Goal: Task Accomplishment & Management: Complete application form

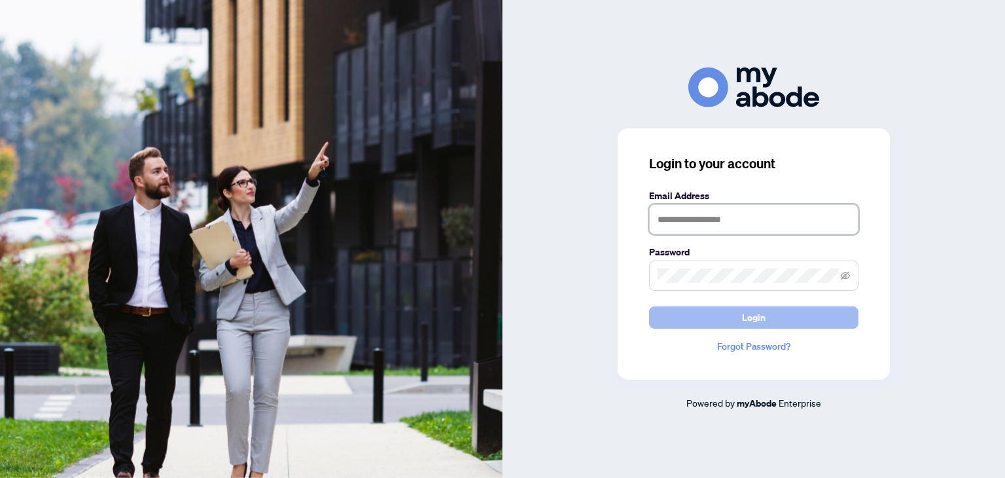
type input "**********"
click at [741, 324] on button "Login" at bounding box center [753, 317] width 209 height 22
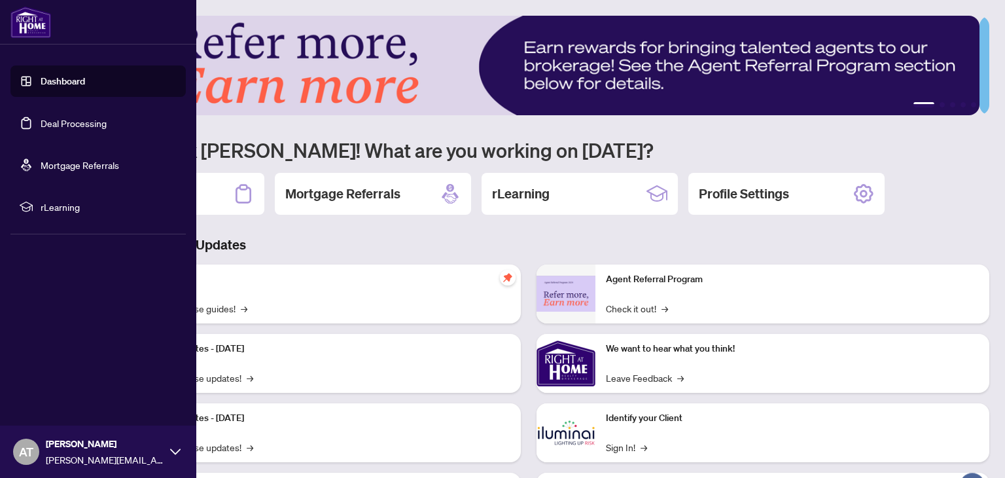
click at [47, 124] on link "Deal Processing" at bounding box center [74, 123] width 66 height 12
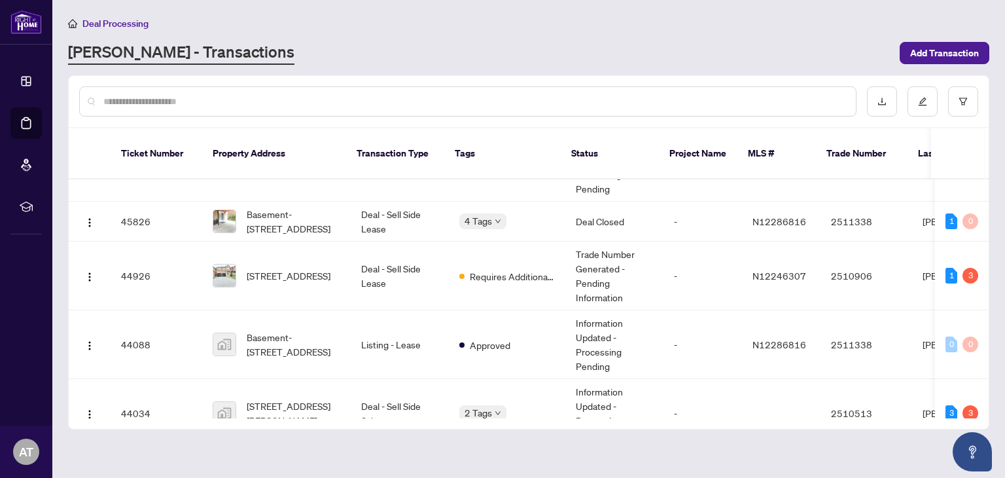
scroll to position [285, 0]
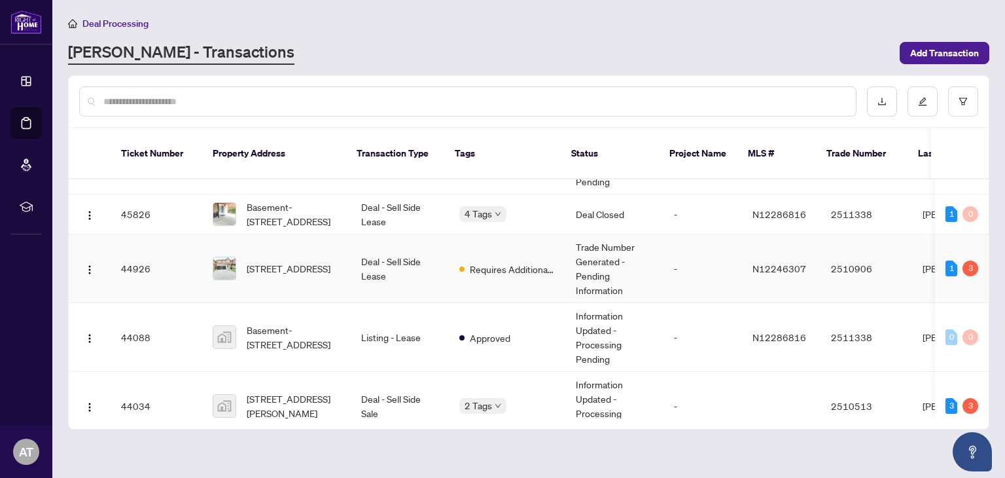
click at [387, 262] on td "Deal - Sell Side Lease" at bounding box center [400, 268] width 98 height 69
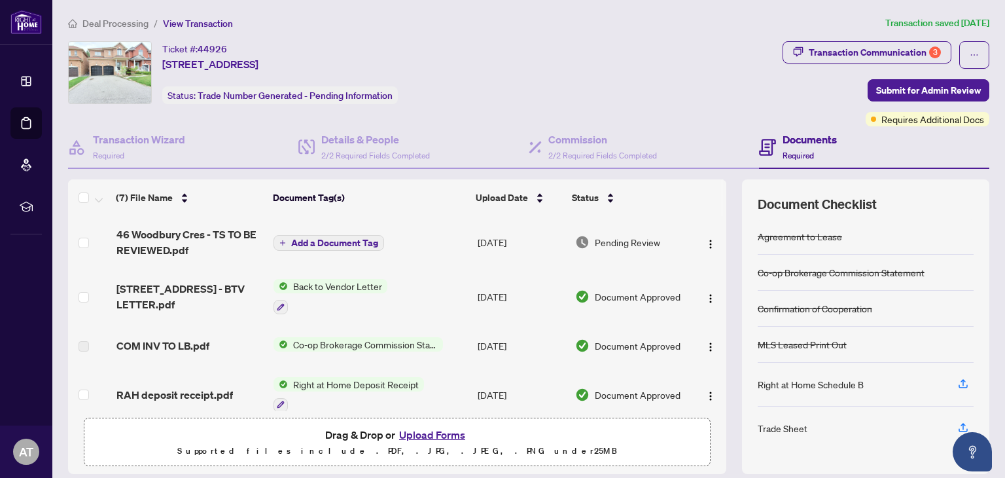
click at [431, 426] on button "Upload Forms" at bounding box center [432, 434] width 74 height 17
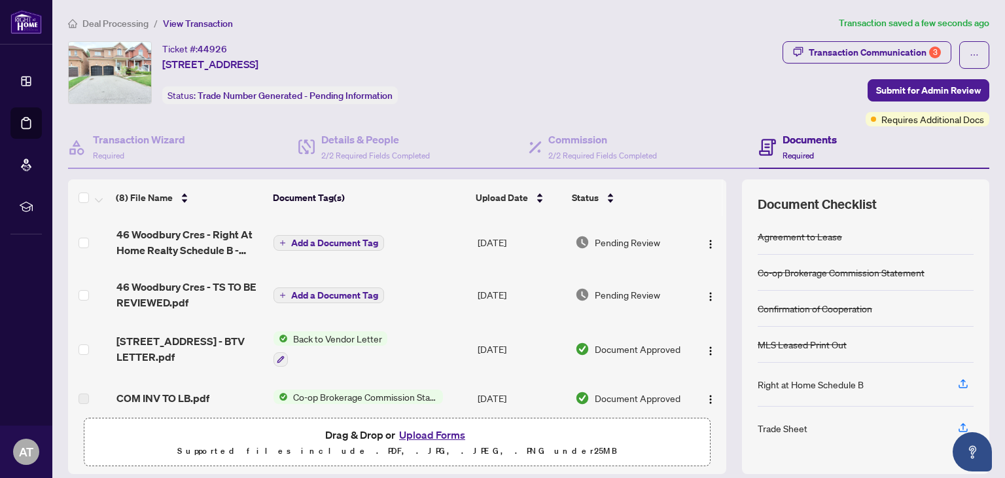
click at [317, 241] on span "Add a Document Tag" at bounding box center [334, 242] width 87 height 9
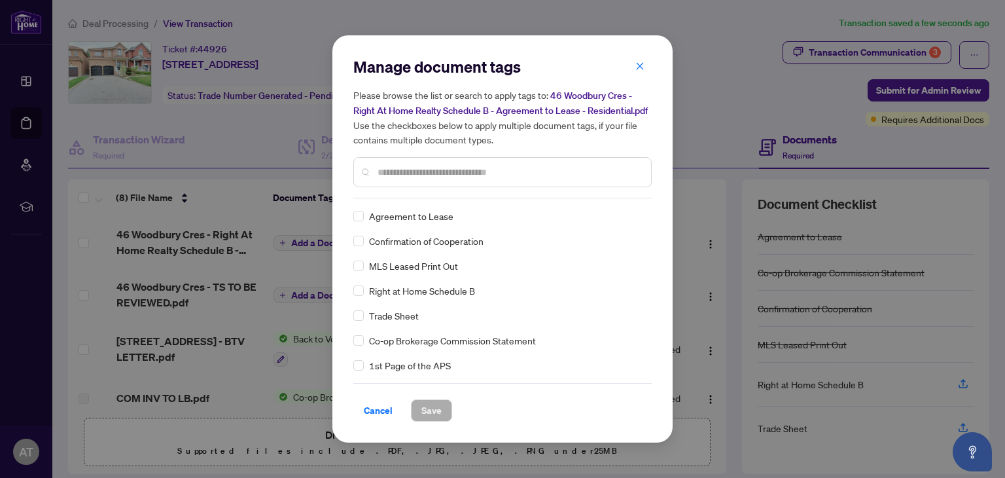
click at [383, 171] on input "text" at bounding box center [509, 172] width 263 height 14
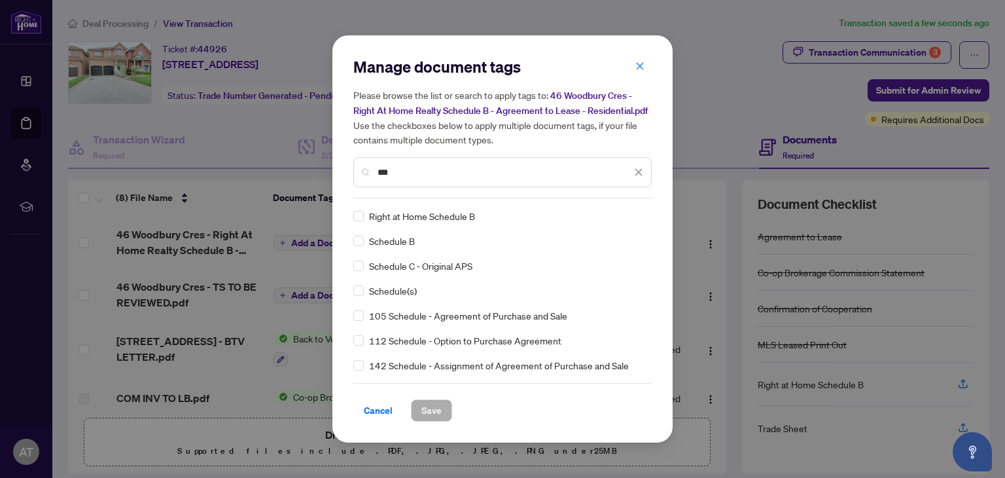
type input "***"
click at [432, 412] on span "Save" at bounding box center [431, 410] width 20 height 21
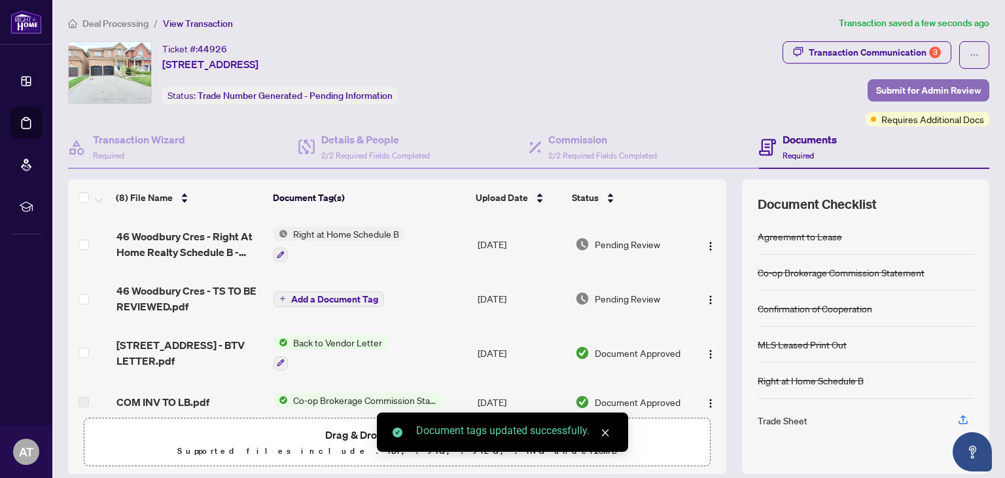
click at [890, 85] on span "Submit for Admin Review" at bounding box center [928, 90] width 105 height 21
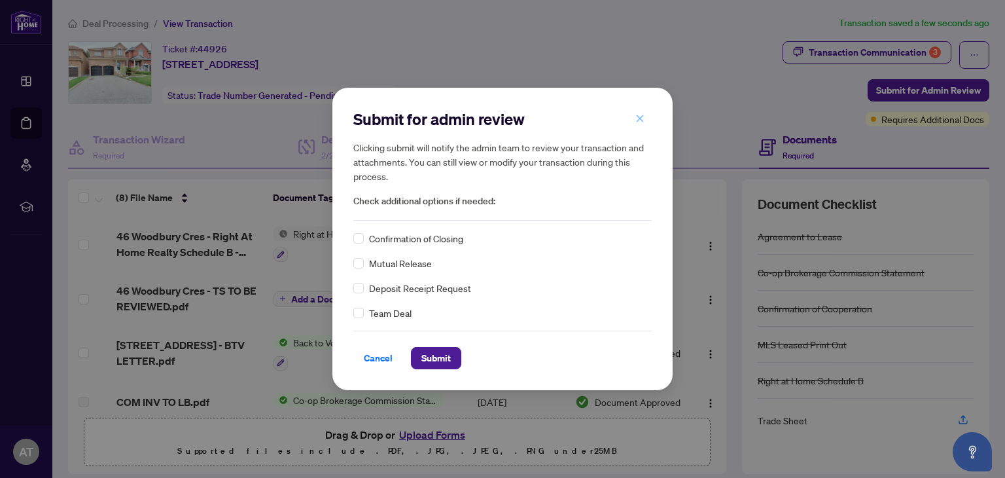
click at [639, 122] on icon "close" at bounding box center [639, 118] width 9 height 9
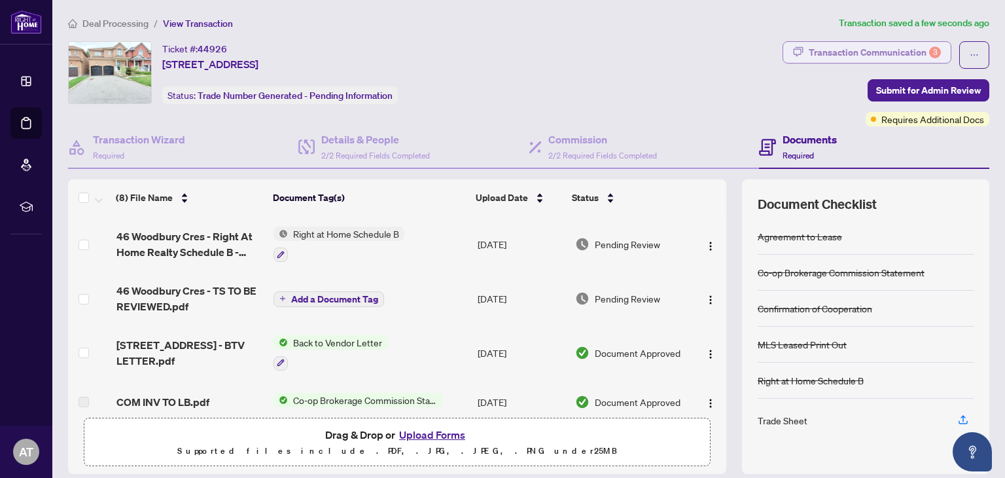
click at [813, 53] on div "Transaction Communication 3" at bounding box center [875, 52] width 132 height 21
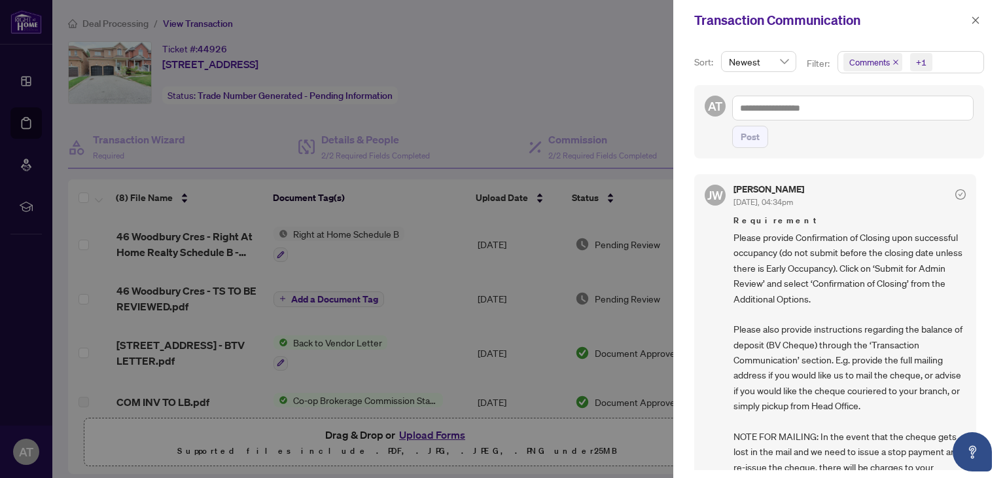
click at [641, 51] on div at bounding box center [502, 239] width 1005 height 478
click at [975, 18] on icon "close" at bounding box center [975, 20] width 9 height 9
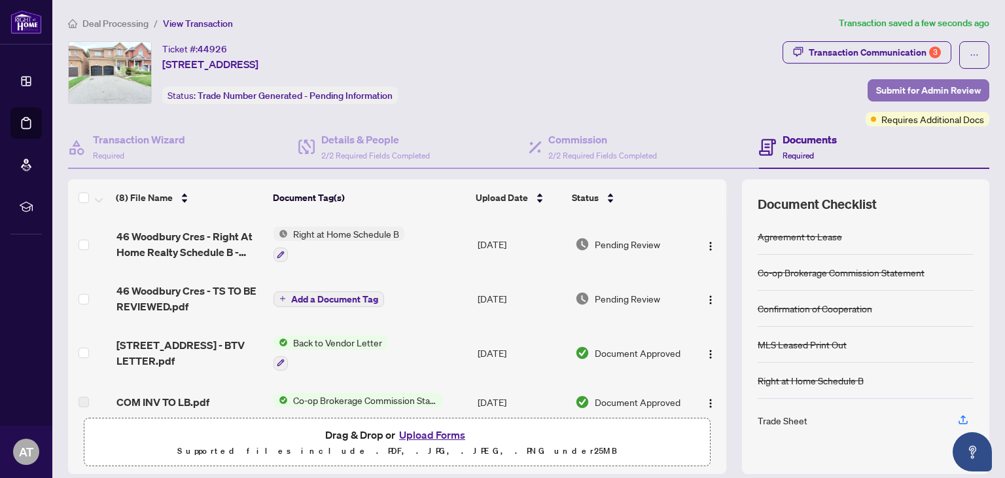
click at [908, 99] on span "Submit for Admin Review" at bounding box center [928, 90] width 105 height 21
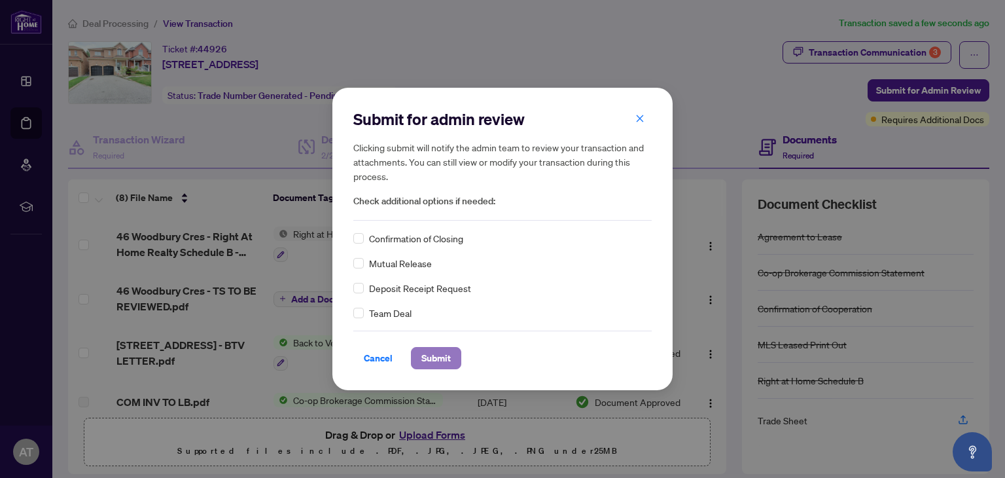
click at [440, 351] on span "Submit" at bounding box center [435, 357] width 29 height 21
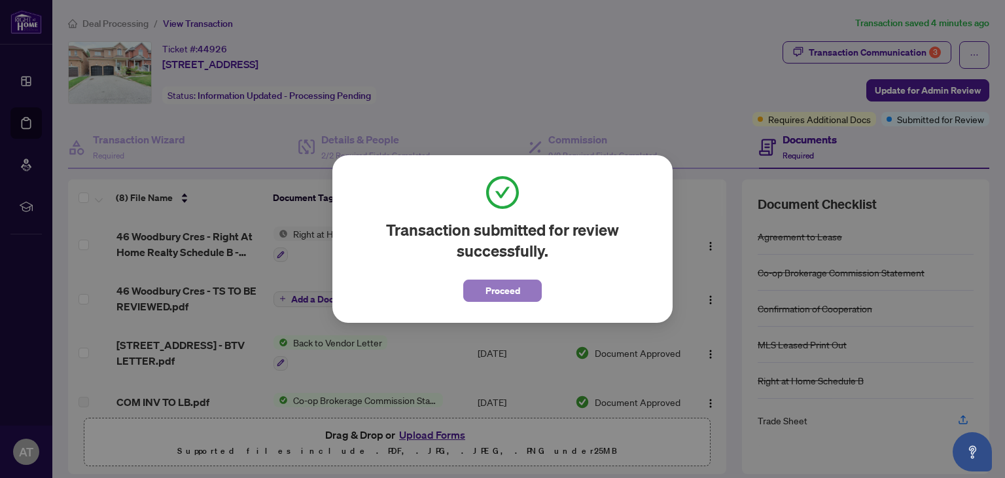
click at [504, 291] on span "Proceed" at bounding box center [503, 290] width 35 height 21
